Goal: Contribute content: Add original content to the website for others to see

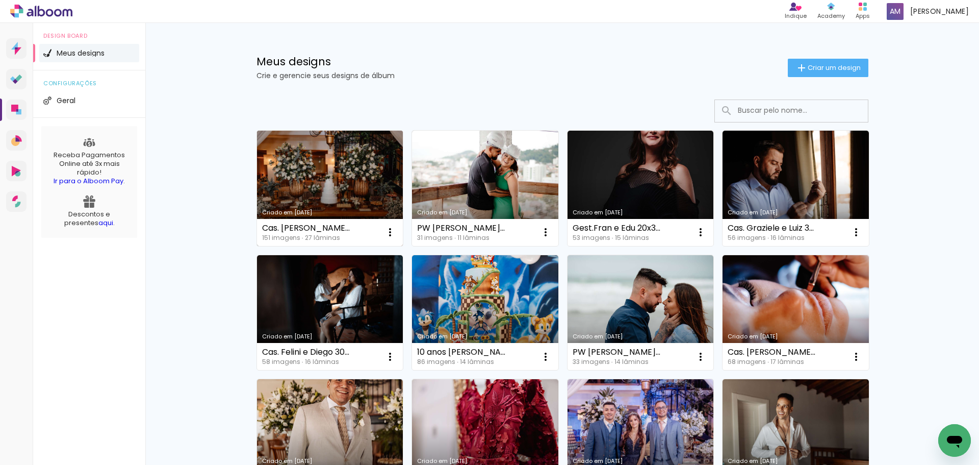
click at [325, 171] on link "Criado em [DATE]" at bounding box center [330, 188] width 146 height 115
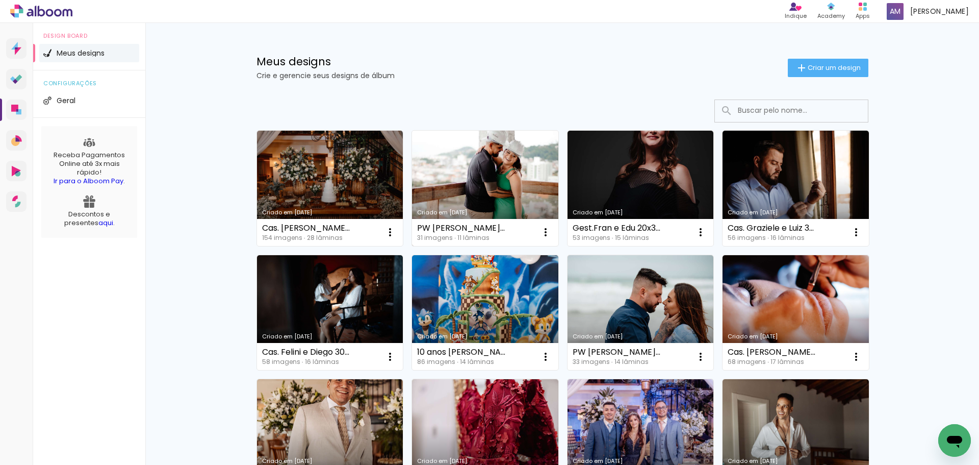
click at [484, 184] on link "Criado em [DATE]" at bounding box center [485, 188] width 146 height 115
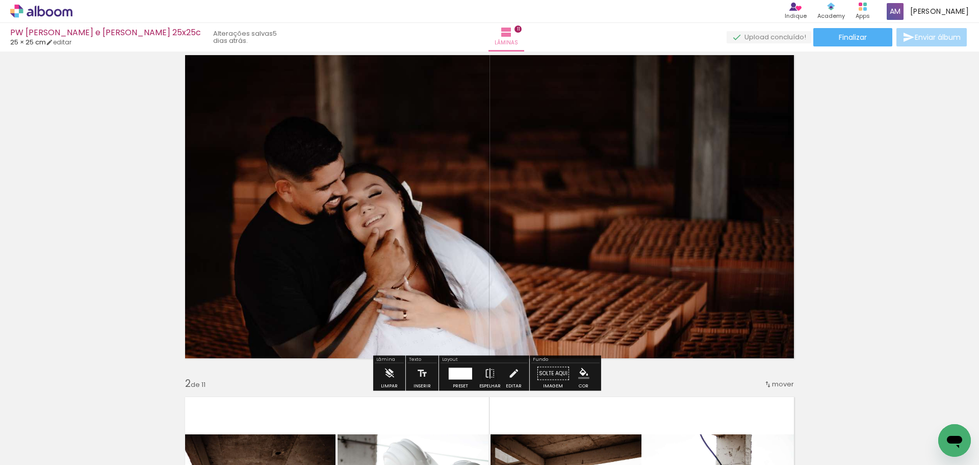
scroll to position [51, 0]
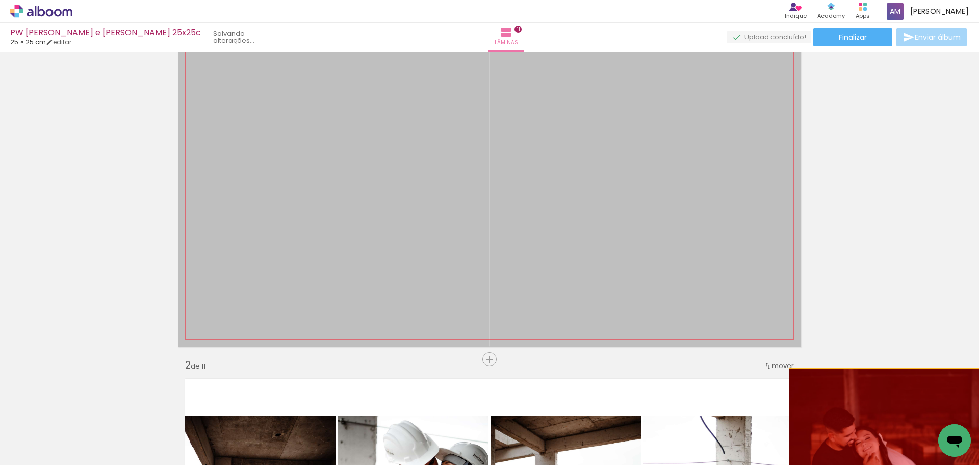
drag, startPoint x: 575, startPoint y: 252, endPoint x: 910, endPoint y: 432, distance: 380.5
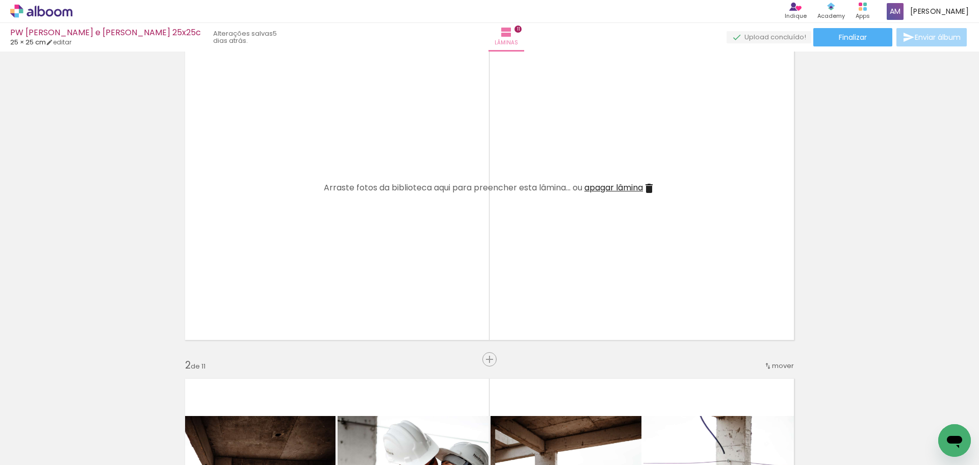
click at [22, 450] on span "Adicionar Fotos" at bounding box center [36, 450] width 31 height 11
click at [0, 0] on input "file" at bounding box center [0, 0] width 0 height 0
click at [31, 451] on span "Adicionar Fotos" at bounding box center [36, 450] width 31 height 11
click at [0, 0] on input "file" at bounding box center [0, 0] width 0 height 0
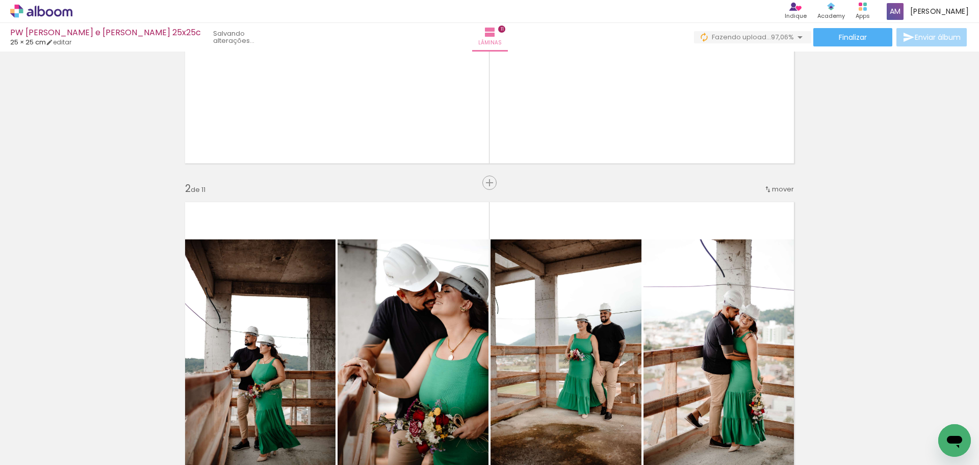
scroll to position [0, 0]
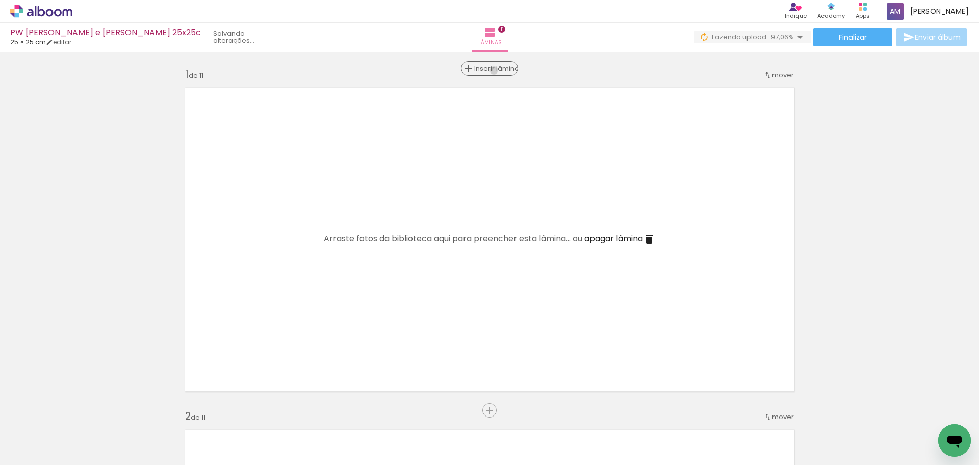
click at [490, 70] on span "Inserir lâmina" at bounding box center [494, 68] width 40 height 7
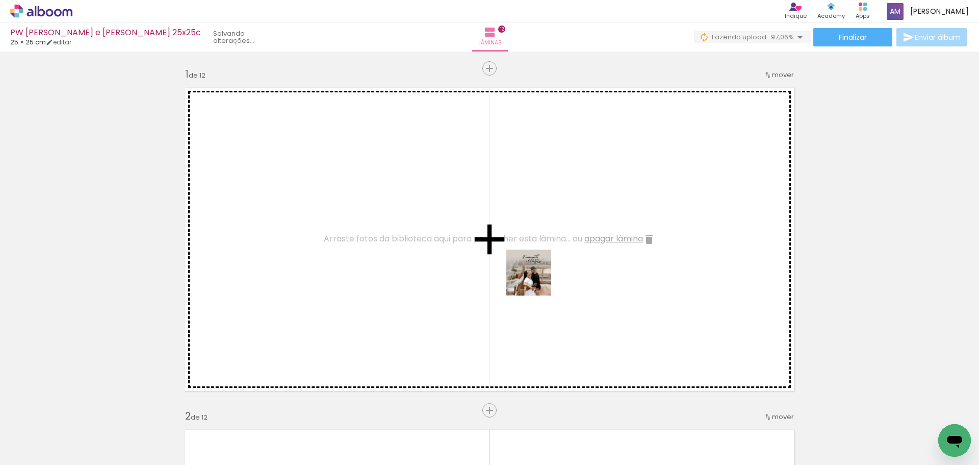
drag, startPoint x: 845, startPoint y: 419, endPoint x: 520, endPoint y: 277, distance: 354.9
click at [520, 277] on quentale-workspace at bounding box center [489, 232] width 979 height 465
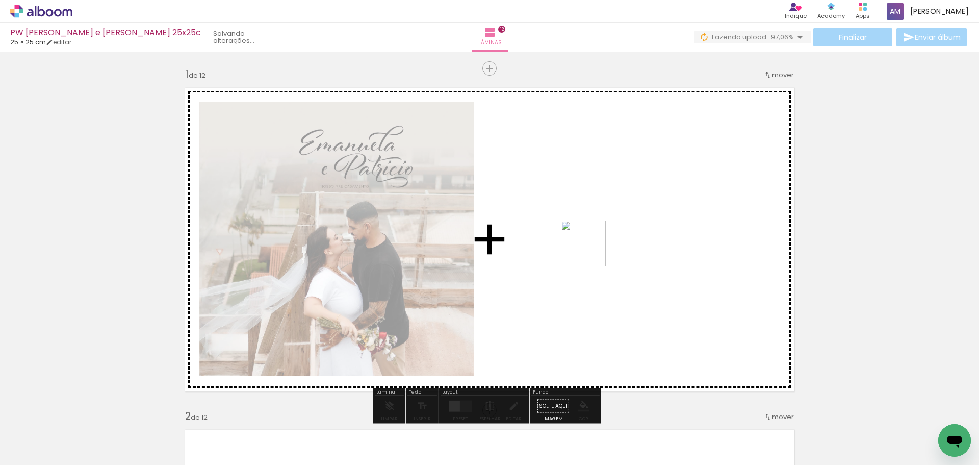
drag, startPoint x: 924, startPoint y: 436, endPoint x: 592, endPoint y: 251, distance: 380.8
click at [592, 251] on quentale-workspace at bounding box center [489, 232] width 979 height 465
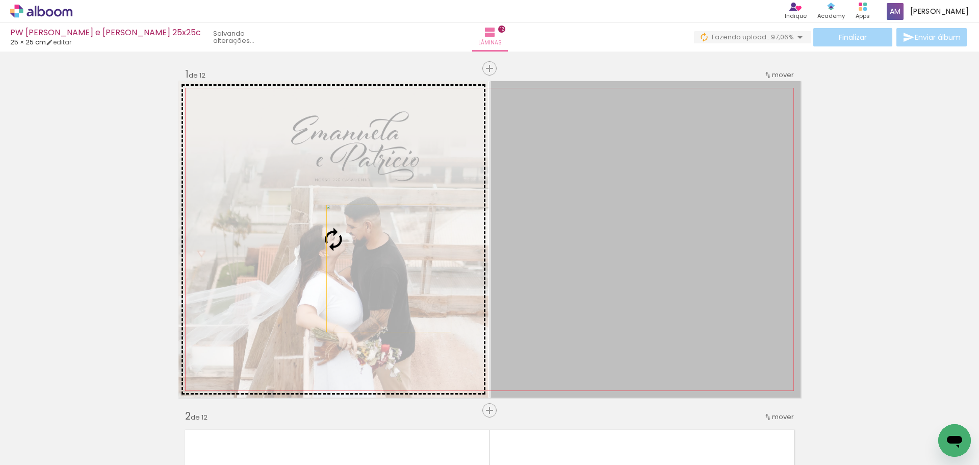
drag, startPoint x: 603, startPoint y: 265, endPoint x: 355, endPoint y: 266, distance: 247.8
click at [0, 0] on slot at bounding box center [0, 0] width 0 height 0
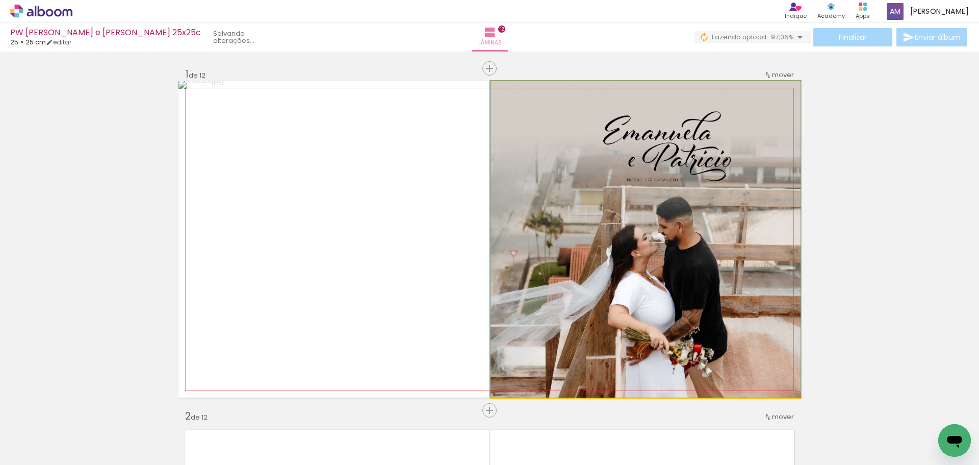
drag, startPoint x: 694, startPoint y: 245, endPoint x: 654, endPoint y: 244, distance: 40.3
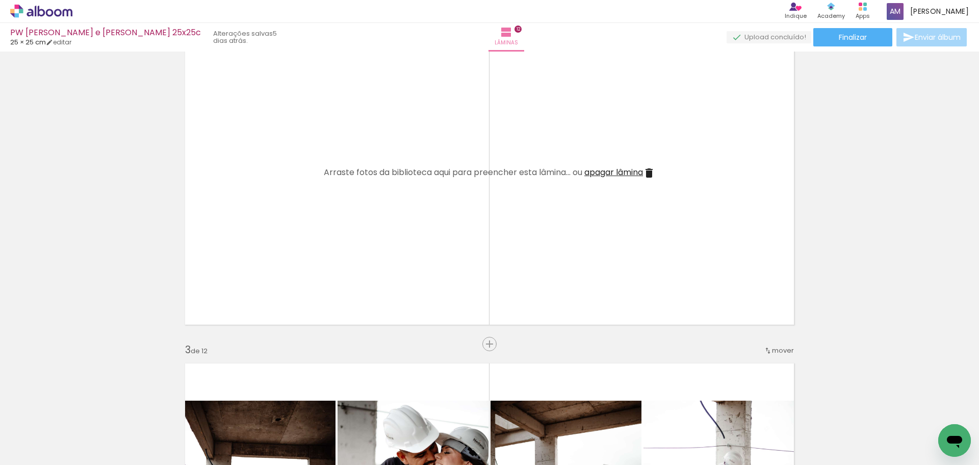
scroll to position [0, 1049]
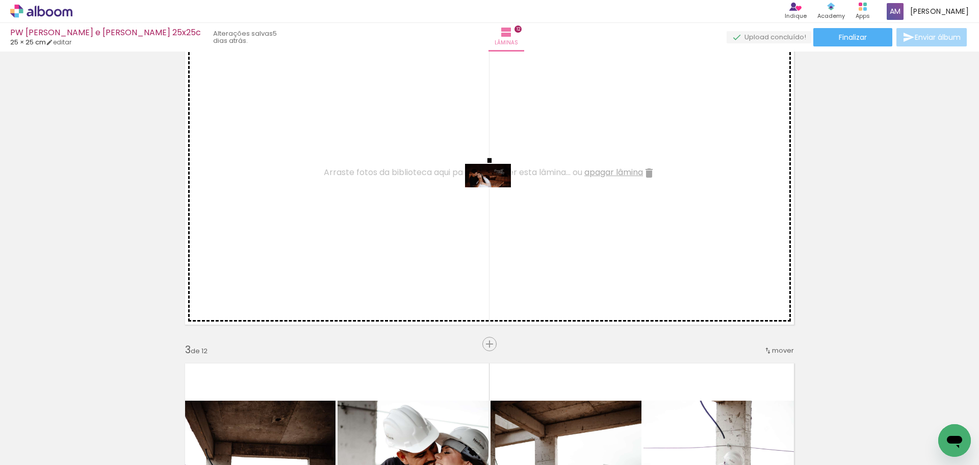
drag, startPoint x: 931, startPoint y: 436, endPoint x: 496, endPoint y: 193, distance: 498.4
click at [496, 193] on quentale-workspace at bounding box center [489, 232] width 979 height 465
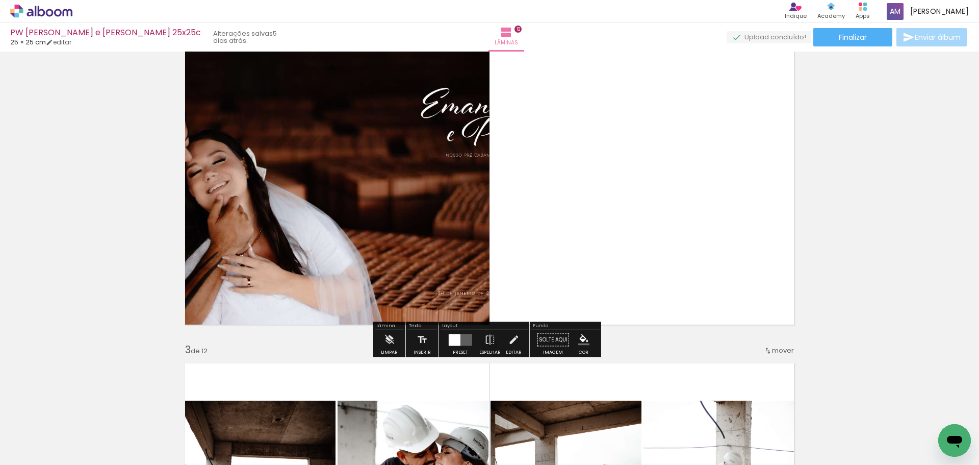
click at [455, 339] on div at bounding box center [455, 339] width 12 height 12
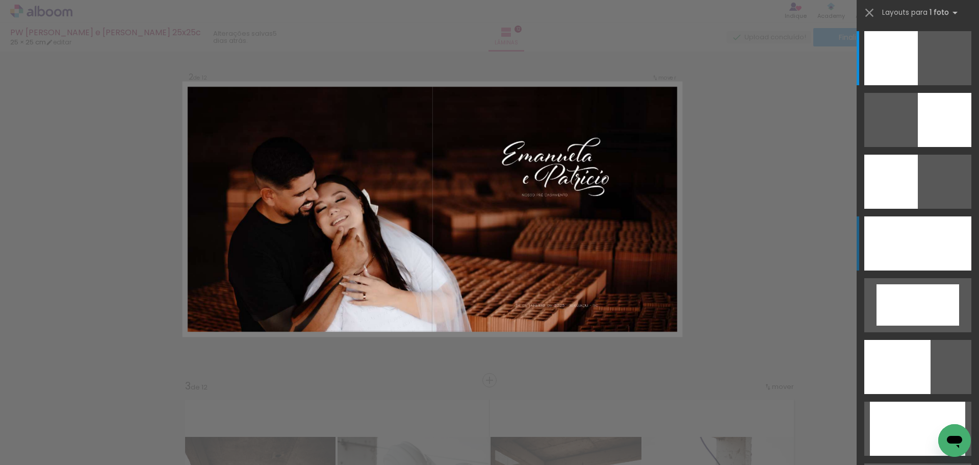
scroll to position [355, 0]
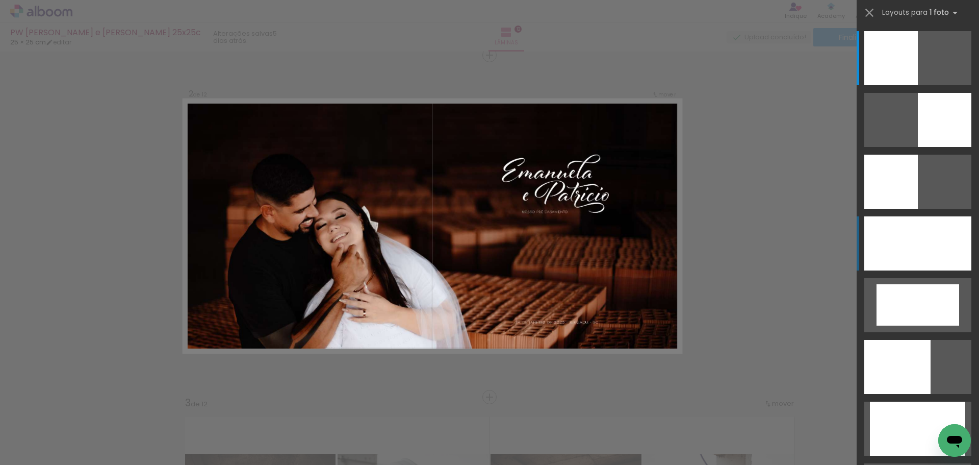
click at [907, 240] on div at bounding box center [917, 243] width 107 height 54
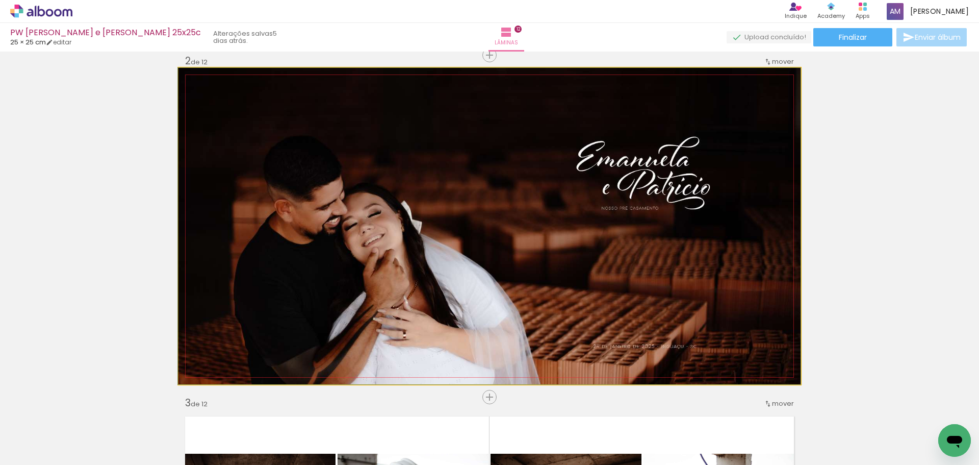
drag, startPoint x: 637, startPoint y: 292, endPoint x: 592, endPoint y: 273, distance: 49.1
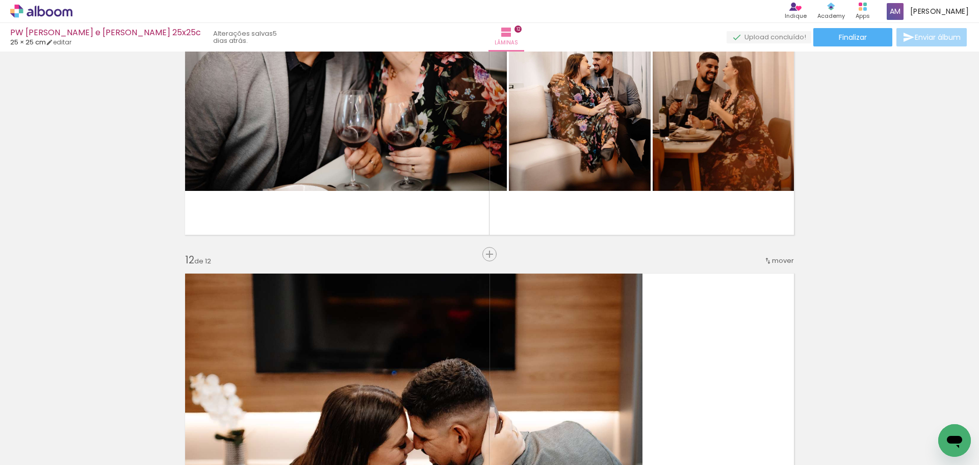
scroll to position [3571, 0]
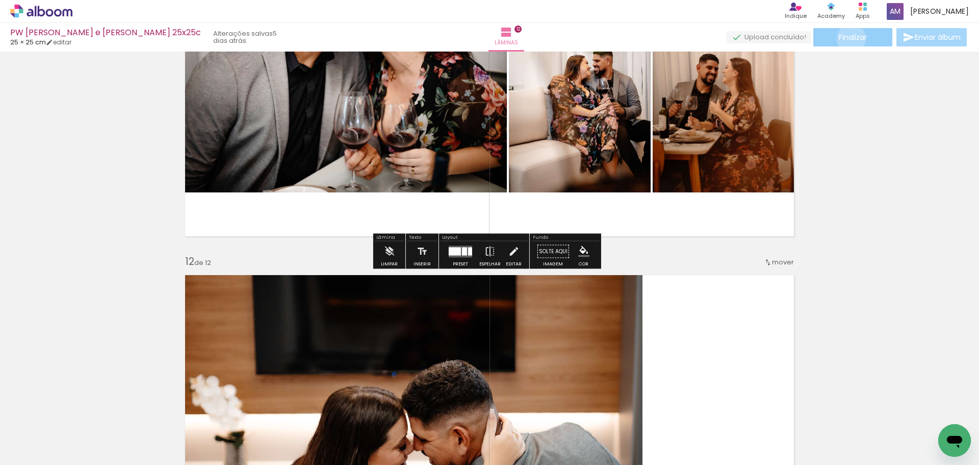
click at [848, 38] on span "Finalizar" at bounding box center [853, 37] width 28 height 7
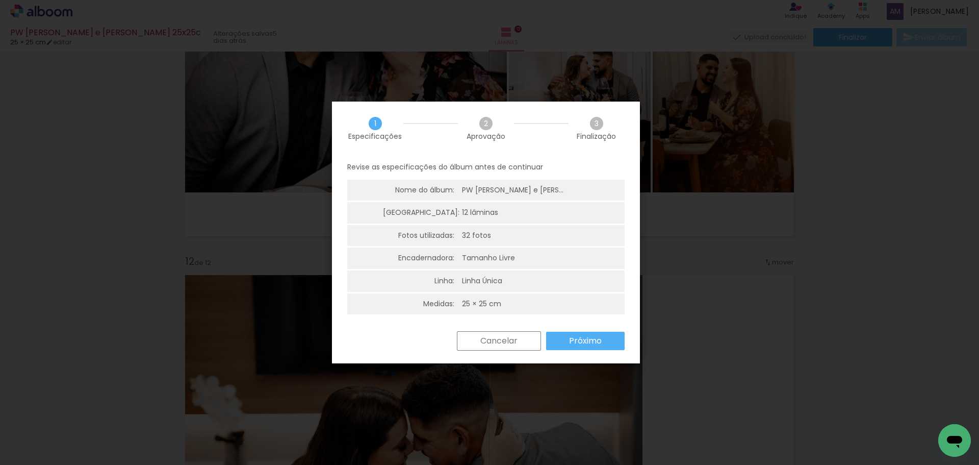
click at [0, 0] on slot "Próximo" at bounding box center [0, 0] width 0 height 0
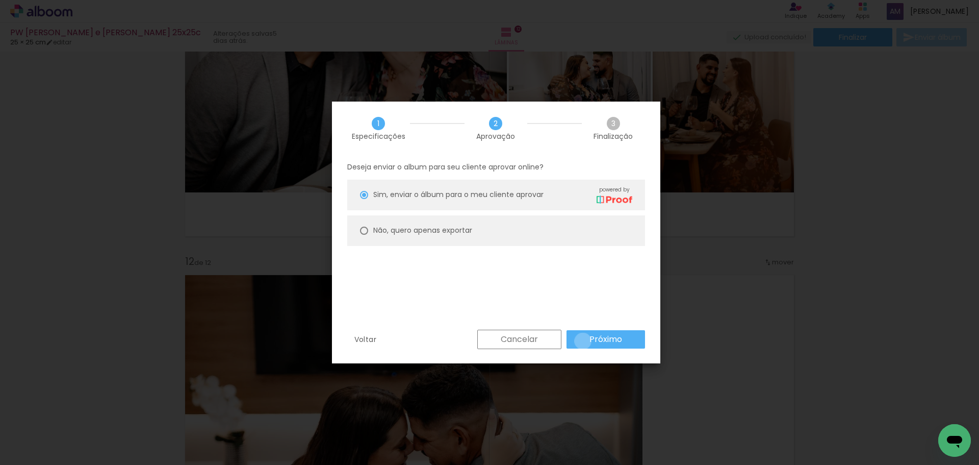
click at [583, 341] on paper-button "Próximo" at bounding box center [606, 339] width 79 height 18
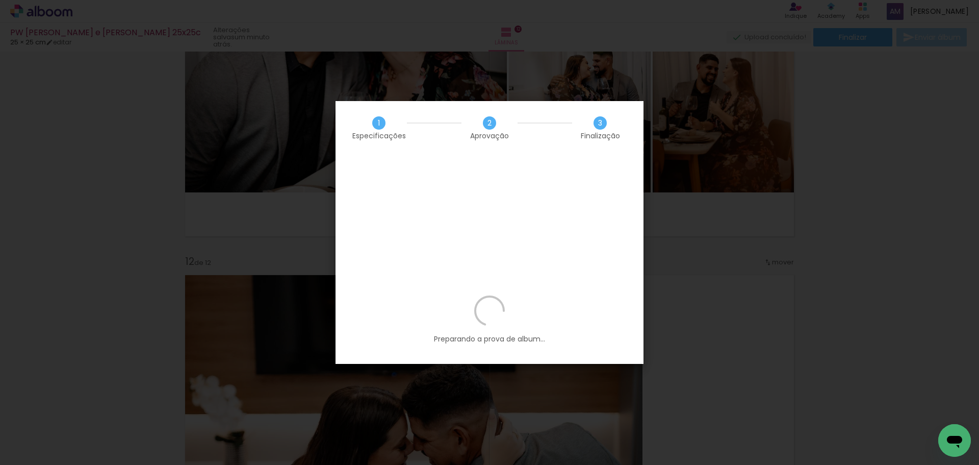
scroll to position [0, 1049]
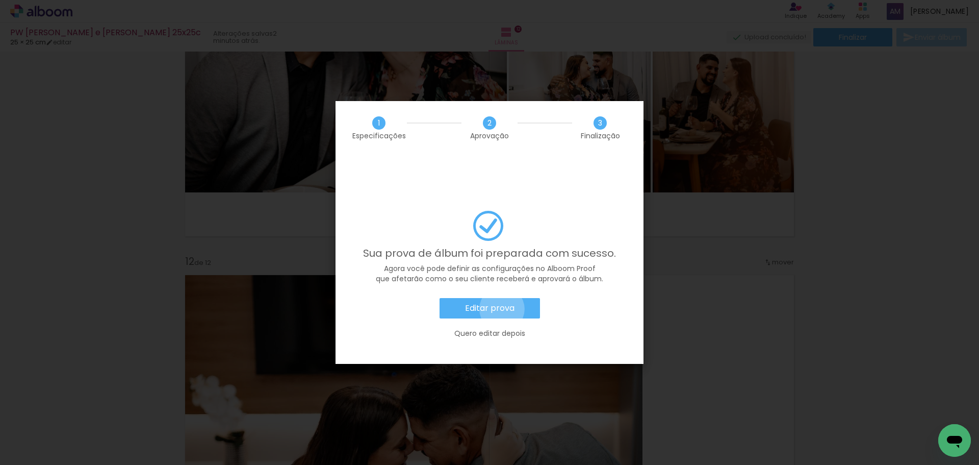
click at [0, 0] on slot "Editar prova" at bounding box center [0, 0] width 0 height 0
